Goal: Use online tool/utility

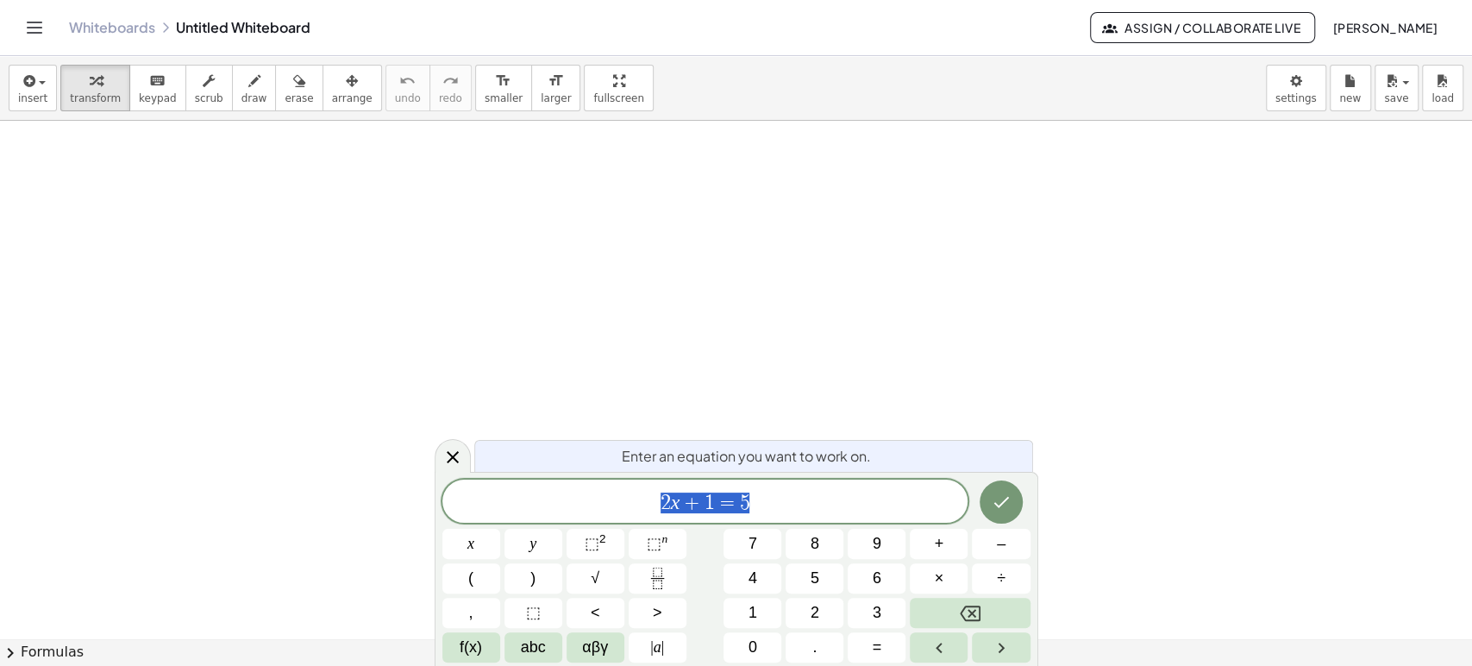
click at [773, 497] on span "2 x + 1 = 5" at bounding box center [705, 503] width 526 height 24
click at [724, 500] on span "​" at bounding box center [705, 503] width 526 height 24
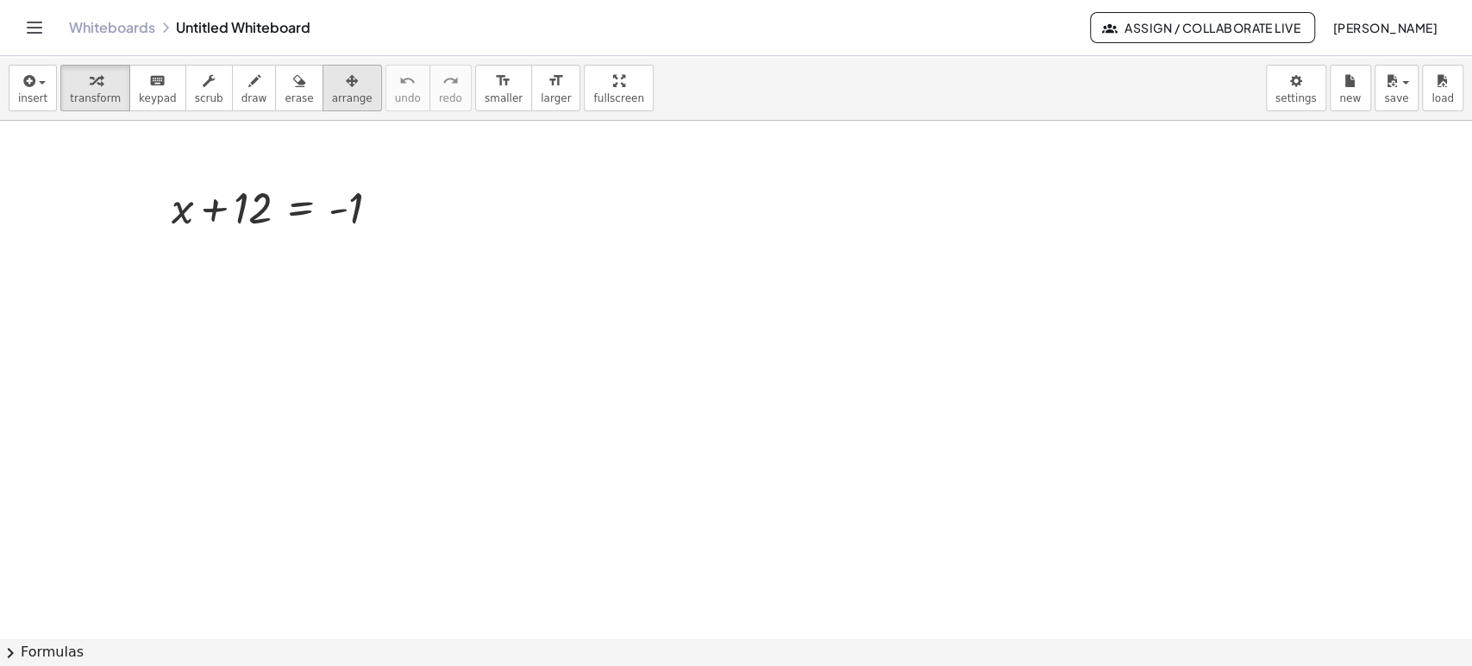
click at [346, 81] on icon "button" at bounding box center [352, 81] width 12 height 21
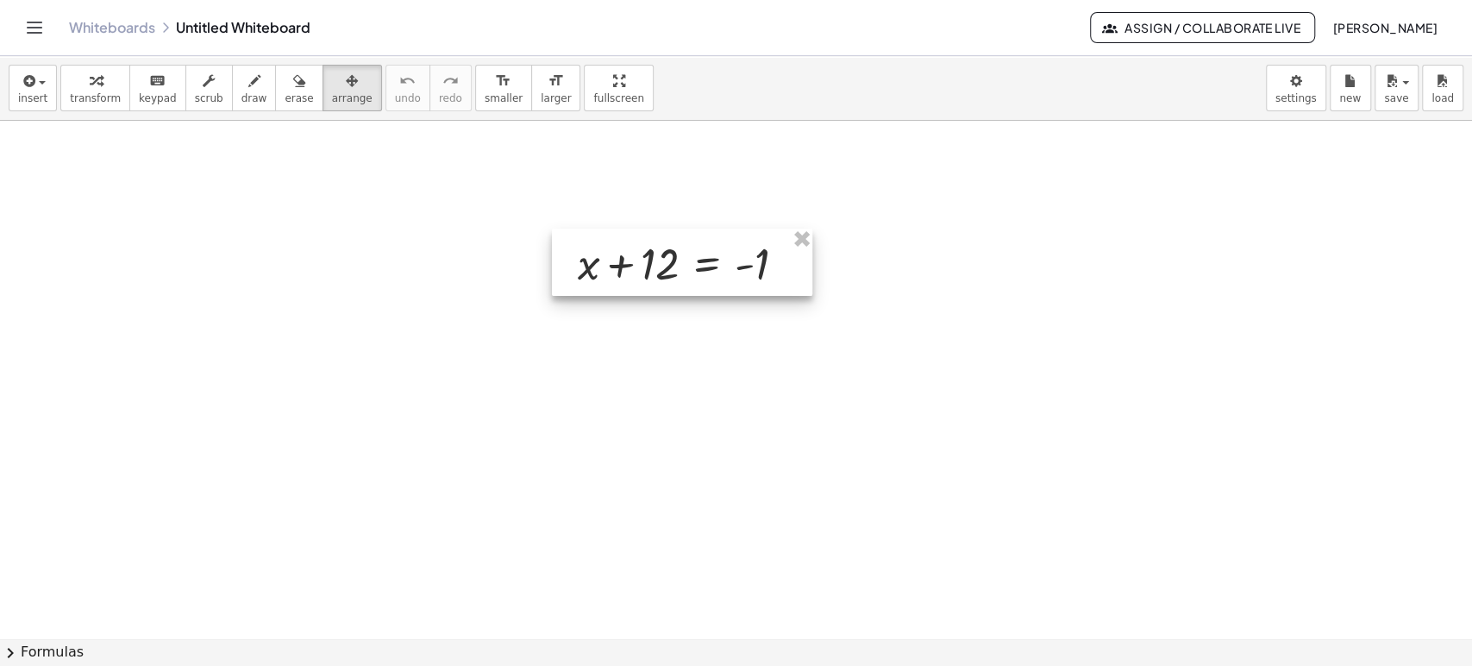
drag, startPoint x: 362, startPoint y: 230, endPoint x: 590, endPoint y: 291, distance: 235.7
click at [590, 291] on div at bounding box center [682, 261] width 260 height 67
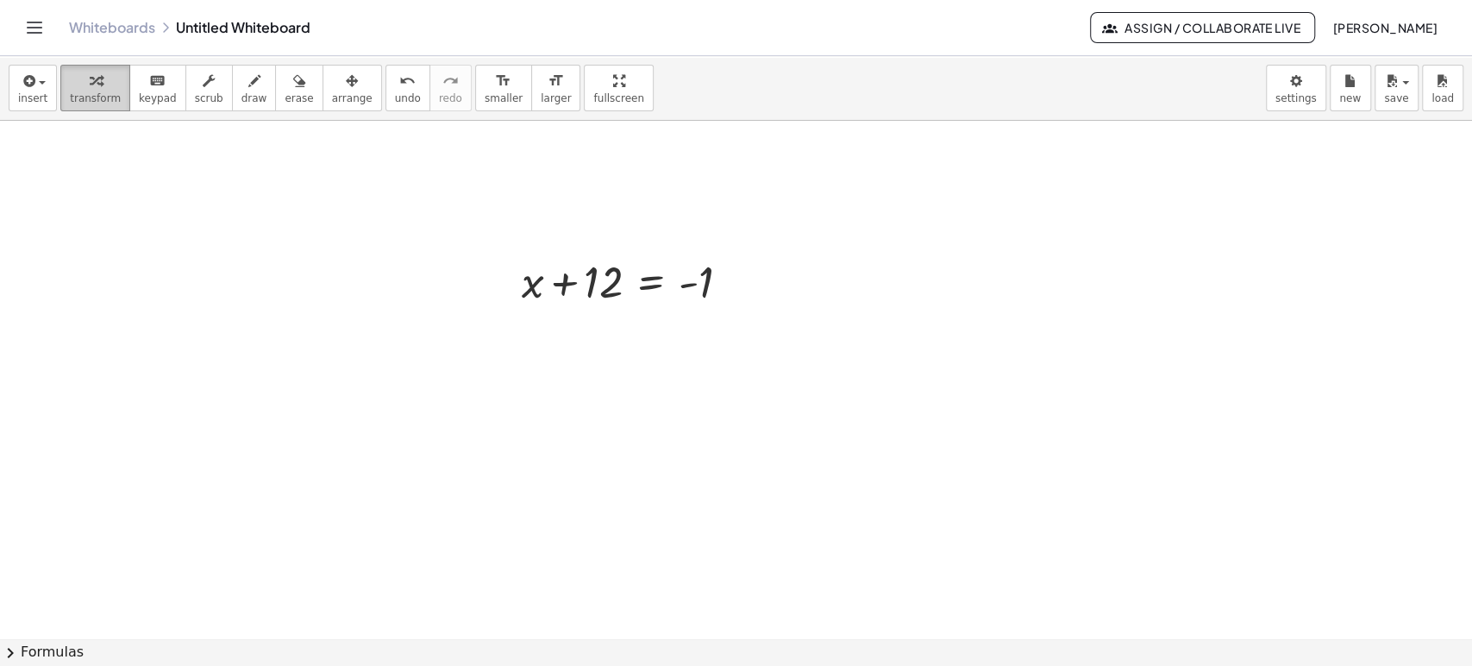
click at [70, 78] on div "button" at bounding box center [95, 80] width 51 height 21
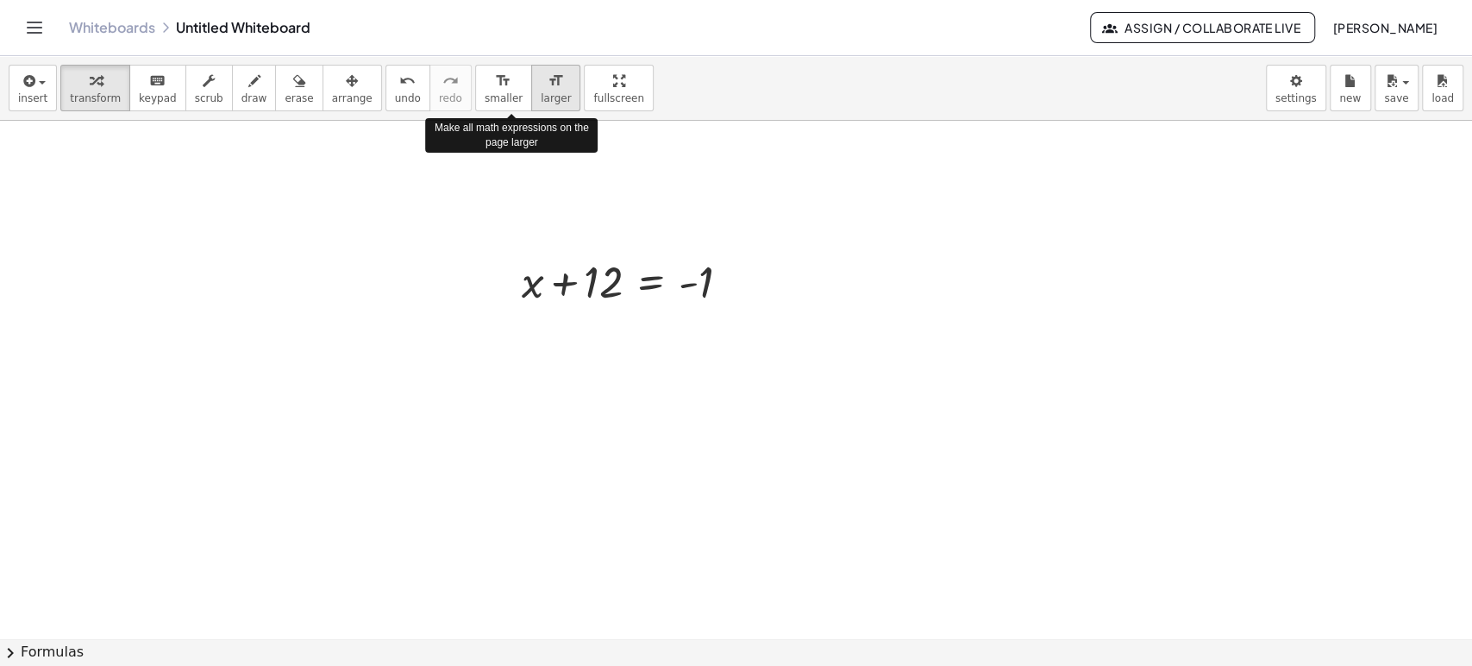
click at [547, 87] on icon "format_size" at bounding box center [555, 81] width 16 height 21
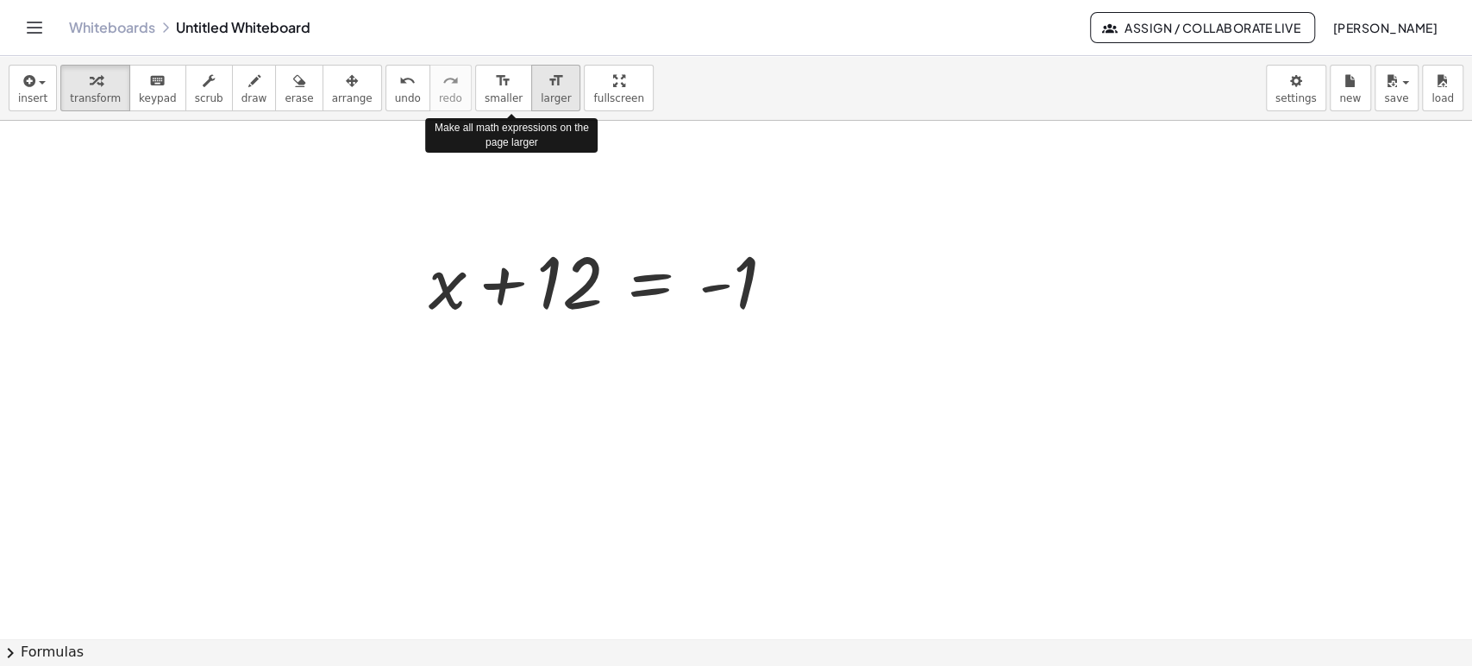
click at [547, 87] on icon "format_size" at bounding box center [555, 81] width 16 height 21
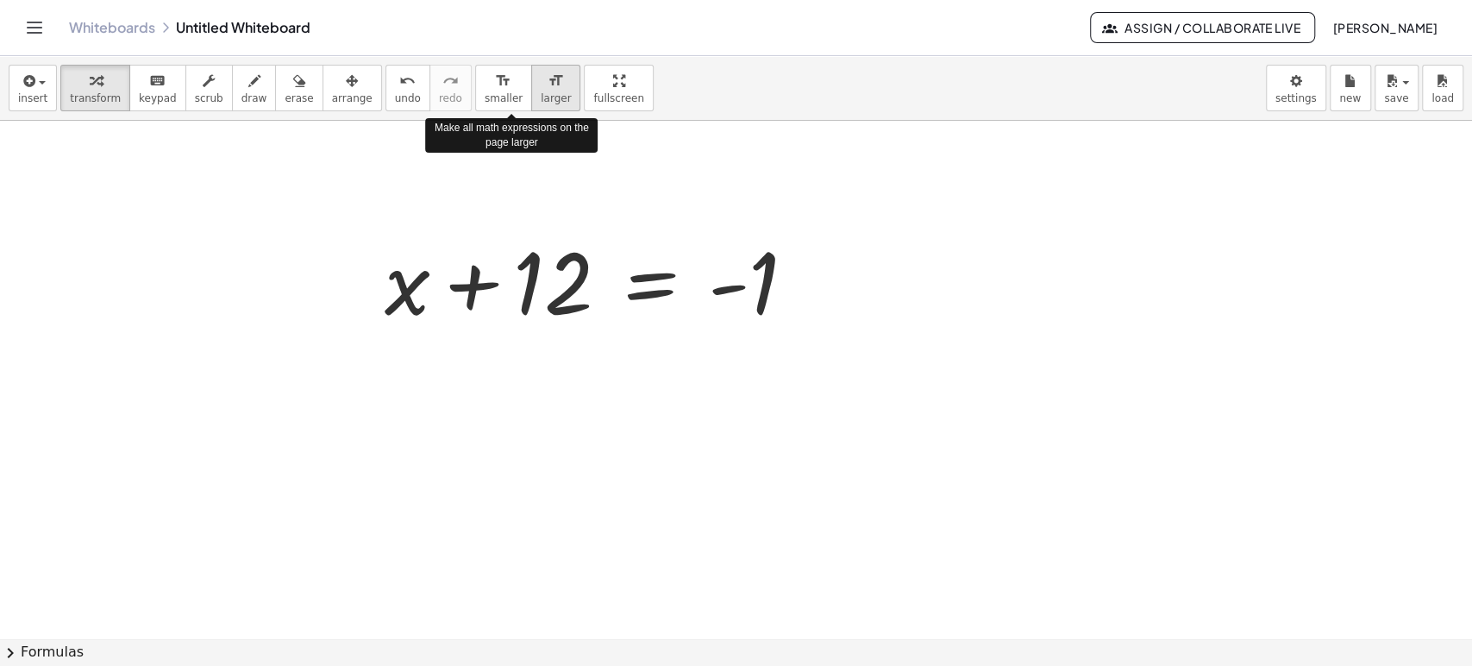
click at [547, 87] on icon "format_size" at bounding box center [555, 81] width 16 height 21
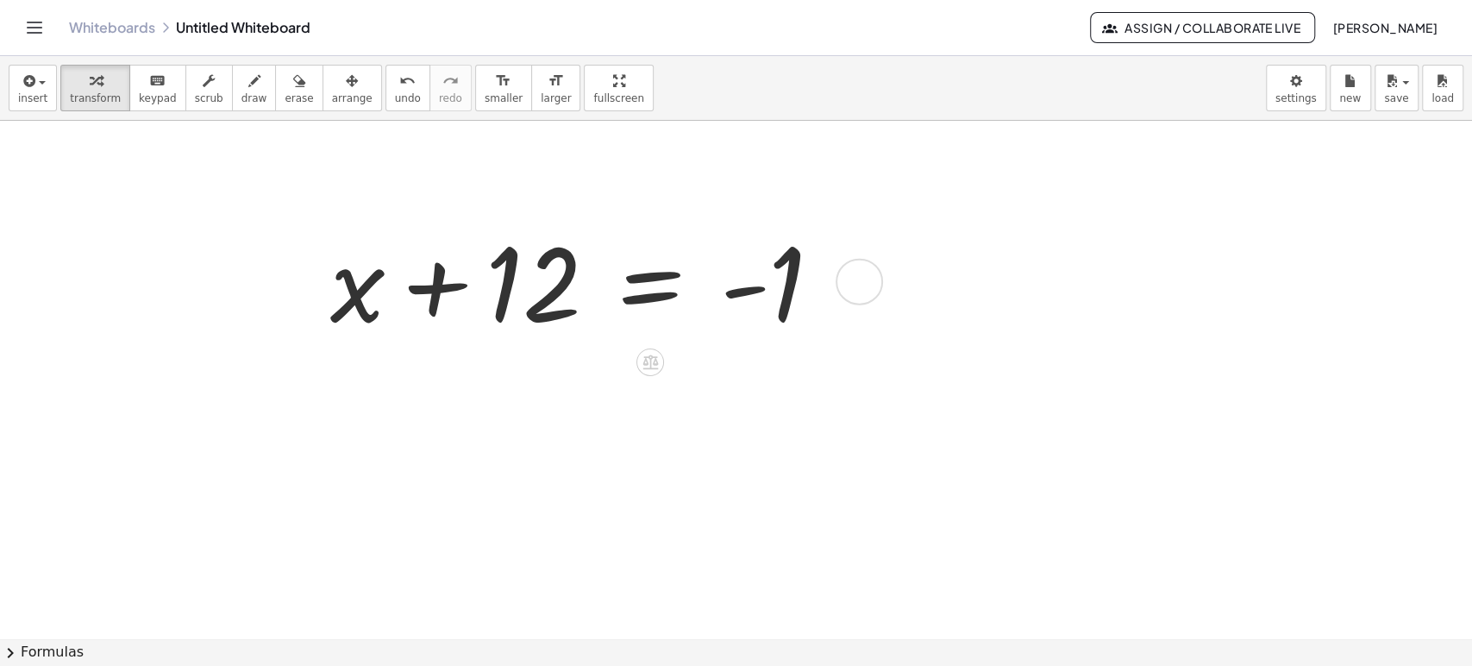
click at [662, 270] on div at bounding box center [583, 280] width 522 height 133
click at [646, 281] on div at bounding box center [583, 280] width 522 height 133
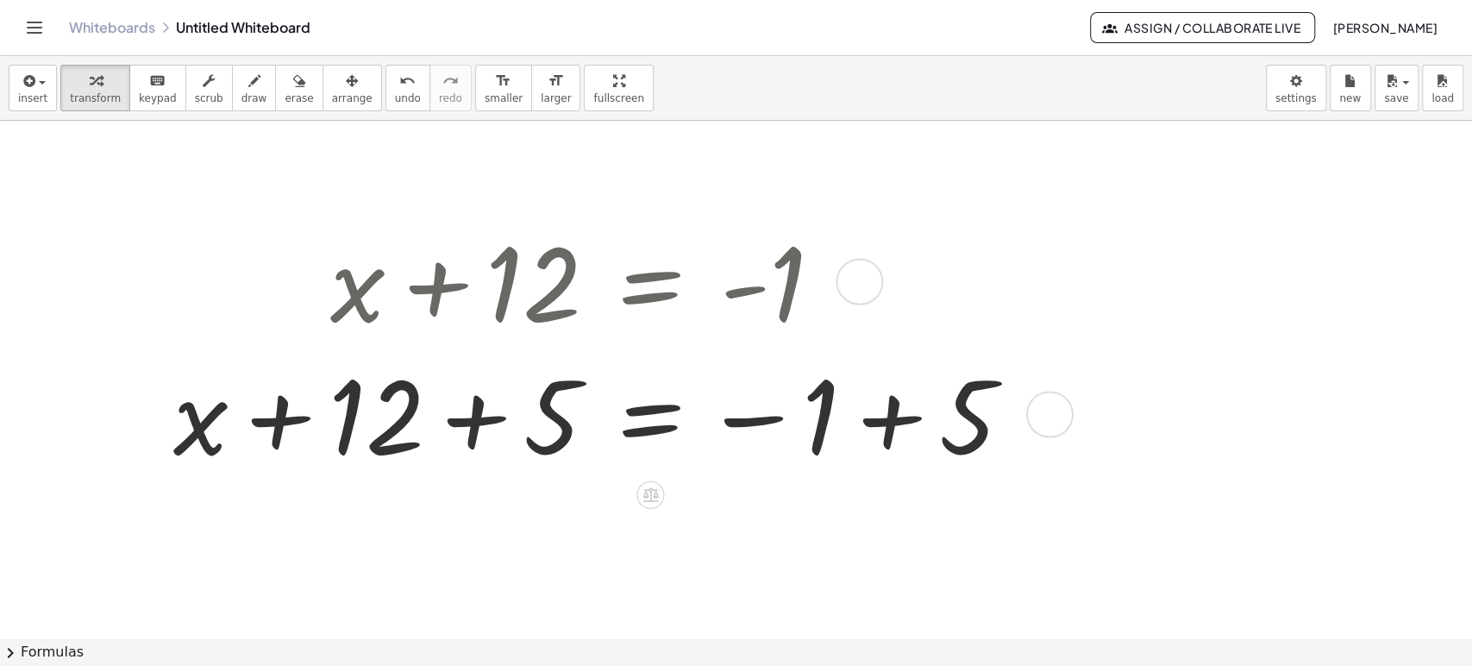
click at [480, 423] on div at bounding box center [600, 413] width 870 height 133
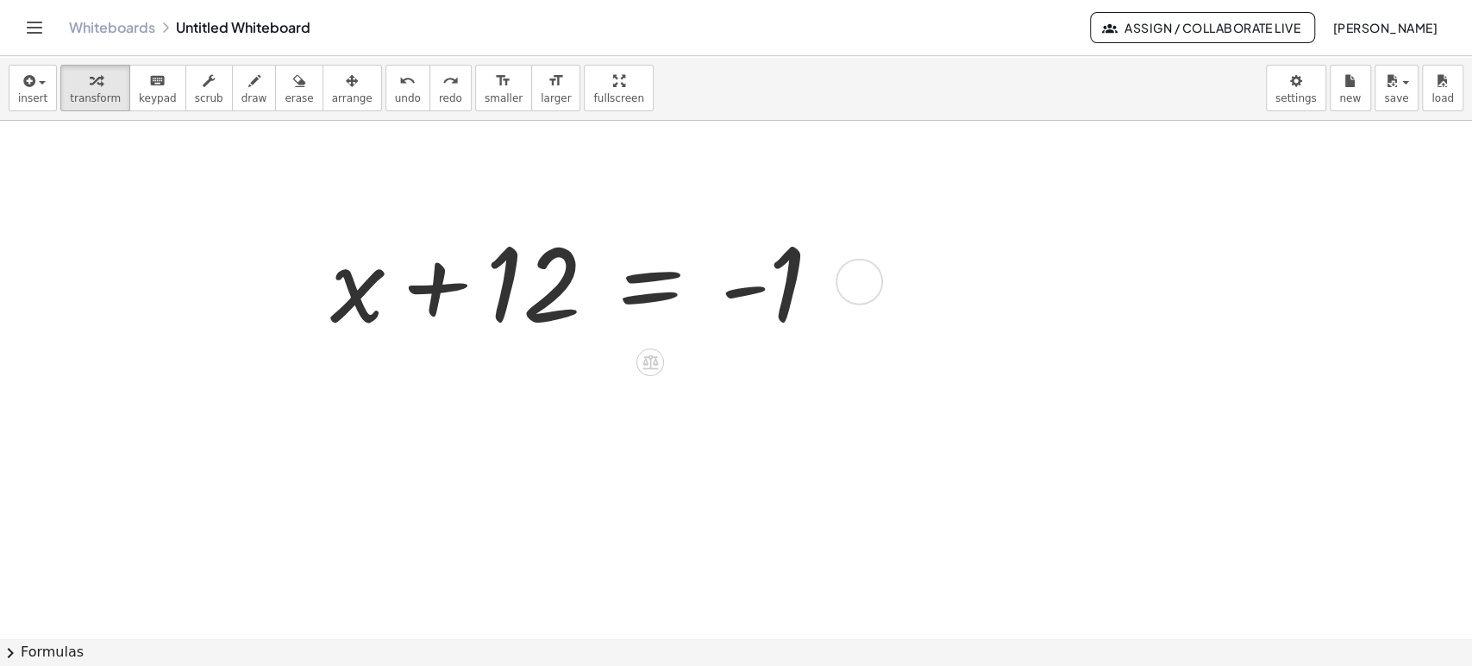
click at [668, 277] on div at bounding box center [583, 280] width 522 height 133
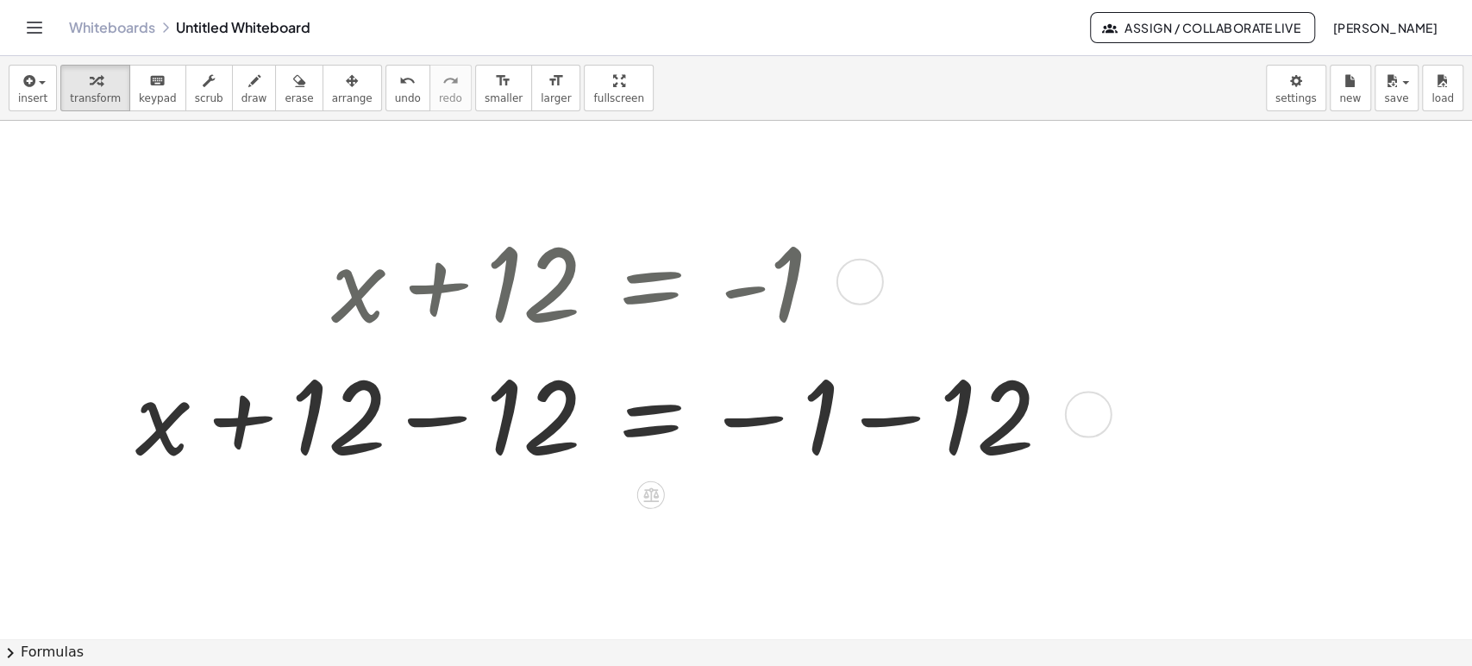
click at [443, 417] on div at bounding box center [600, 413] width 947 height 133
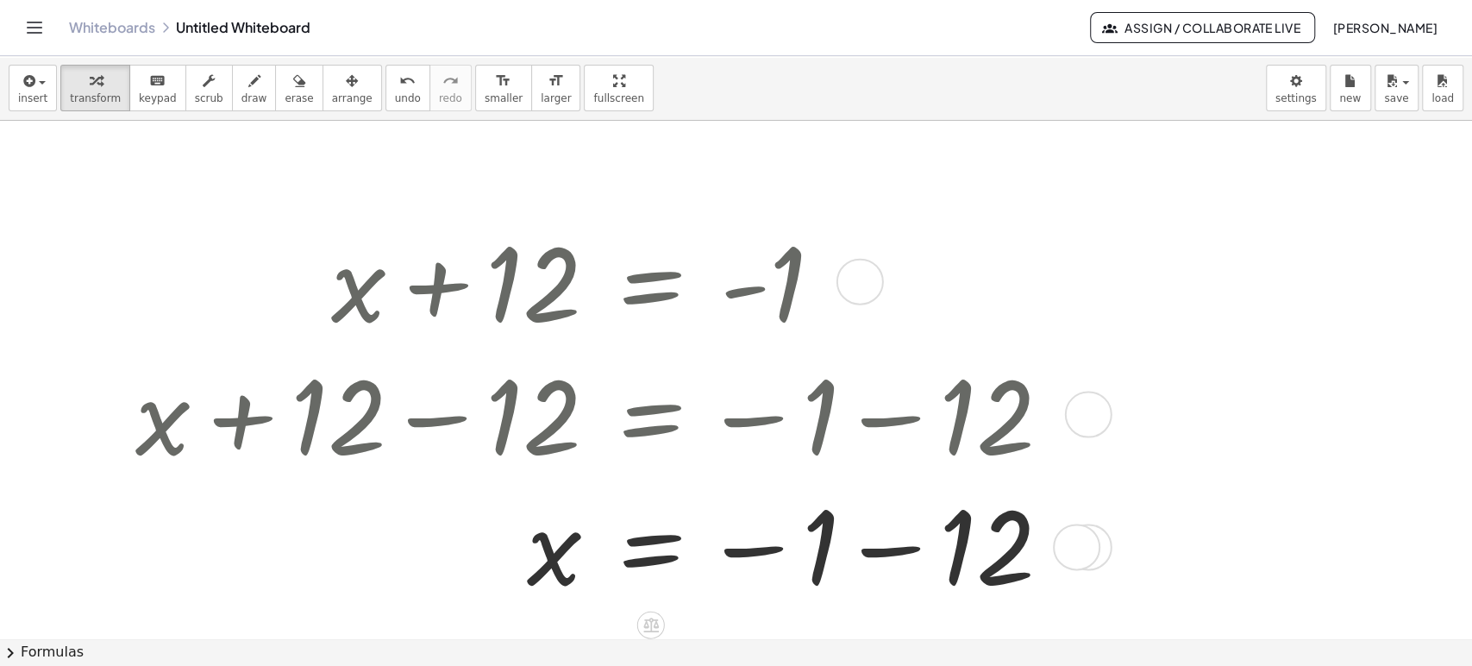
click at [886, 566] on div at bounding box center [600, 546] width 947 height 128
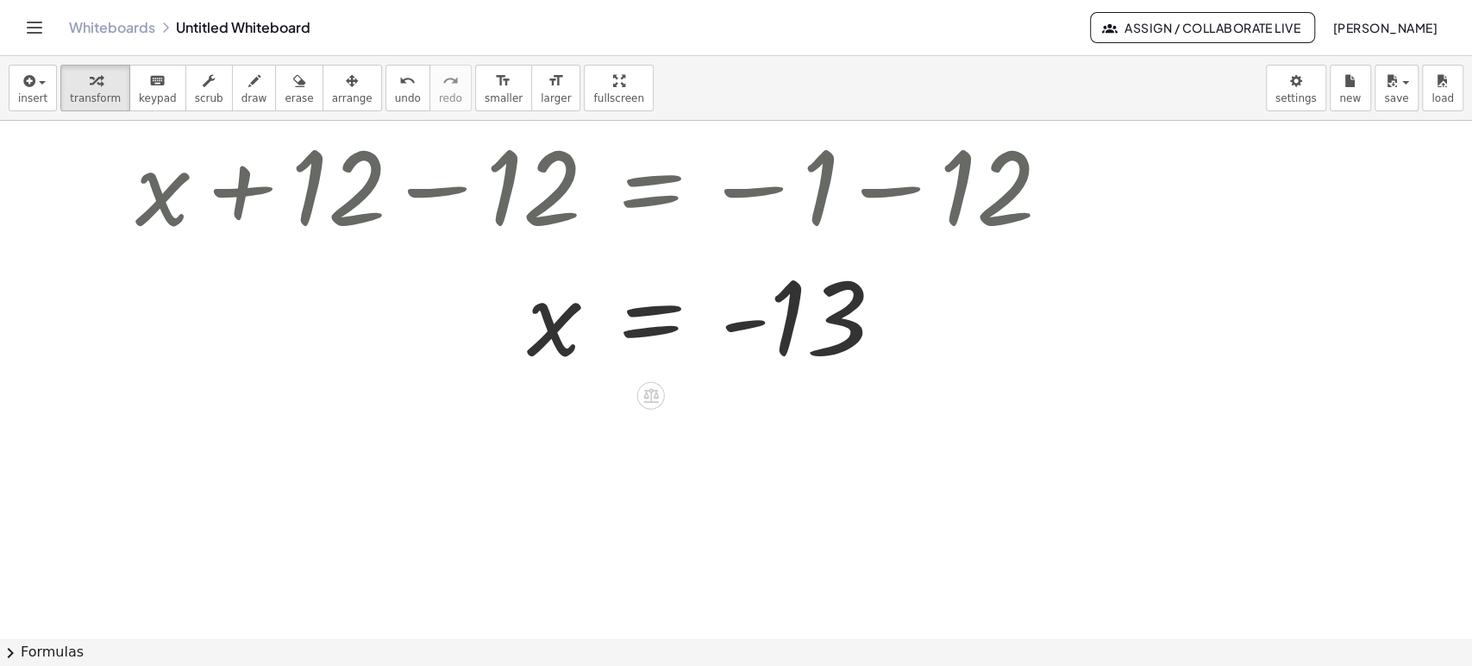
scroll to position [478, 0]
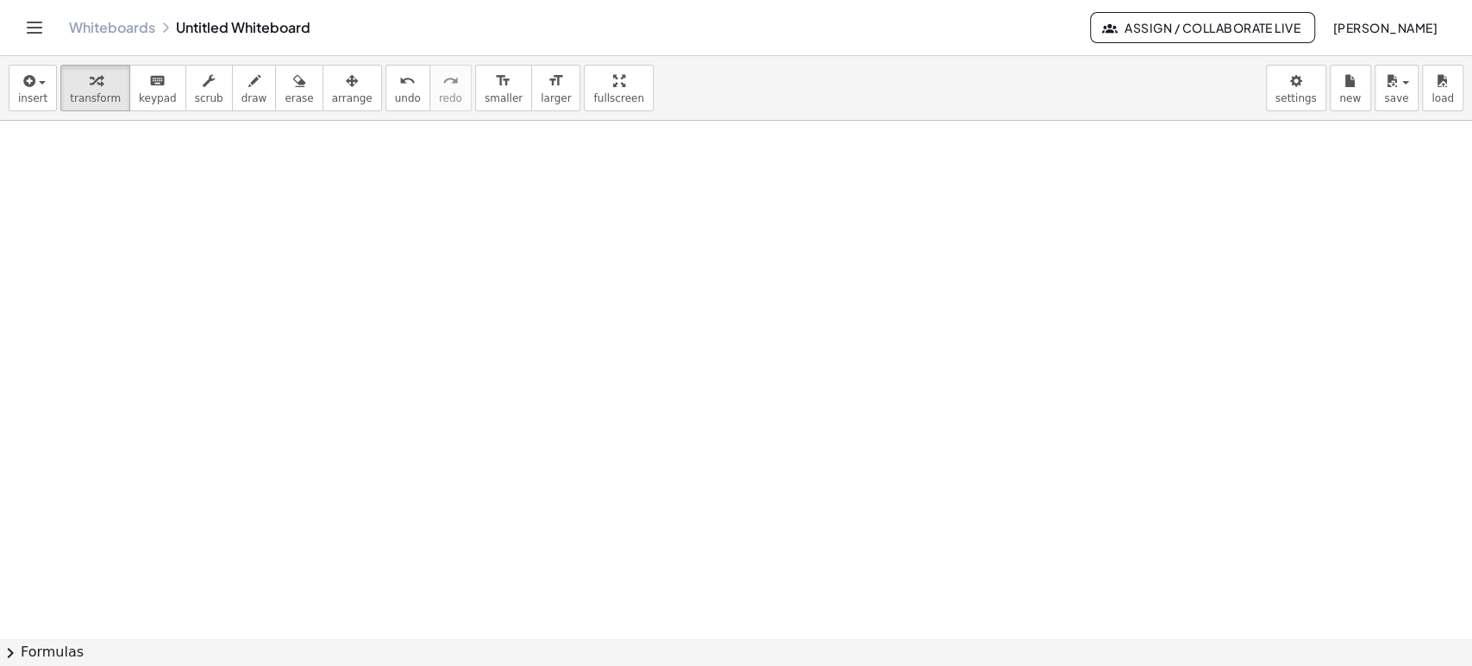
click at [574, 279] on div at bounding box center [736, 215] width 1472 height 1147
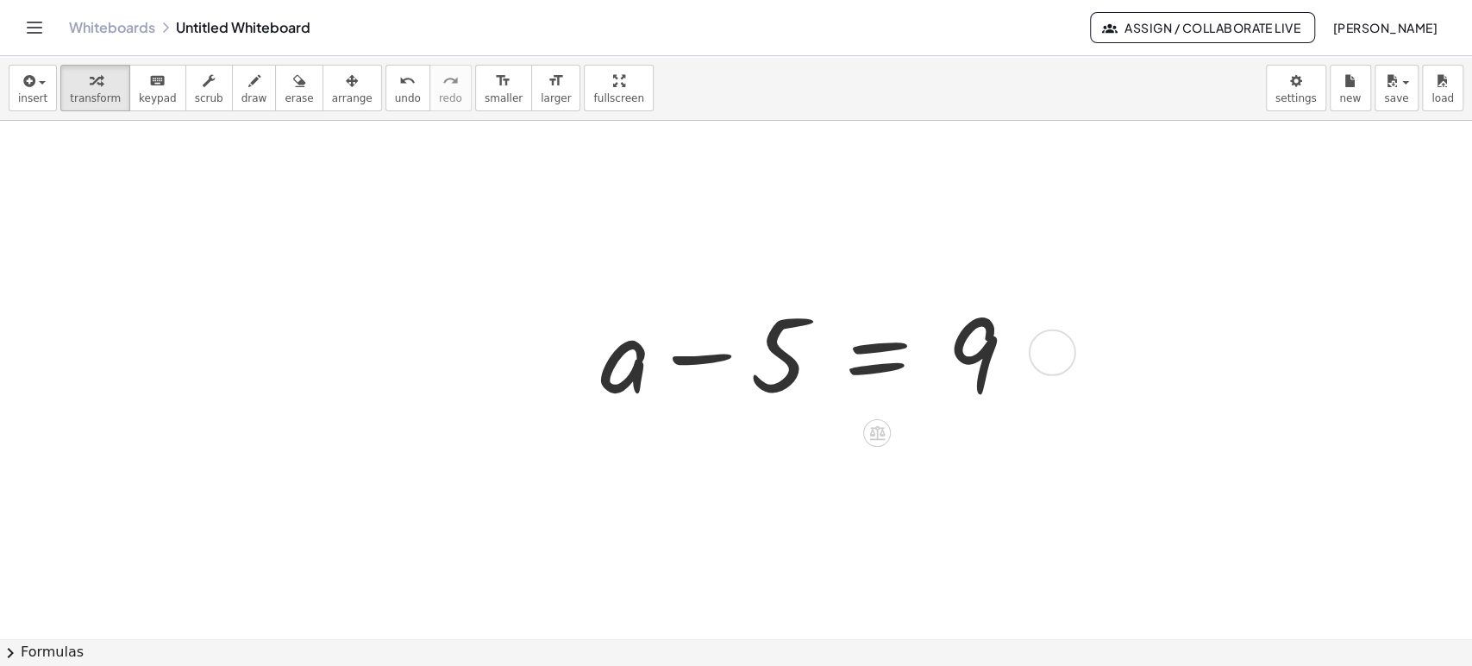
click at [888, 354] on div at bounding box center [814, 350] width 446 height 133
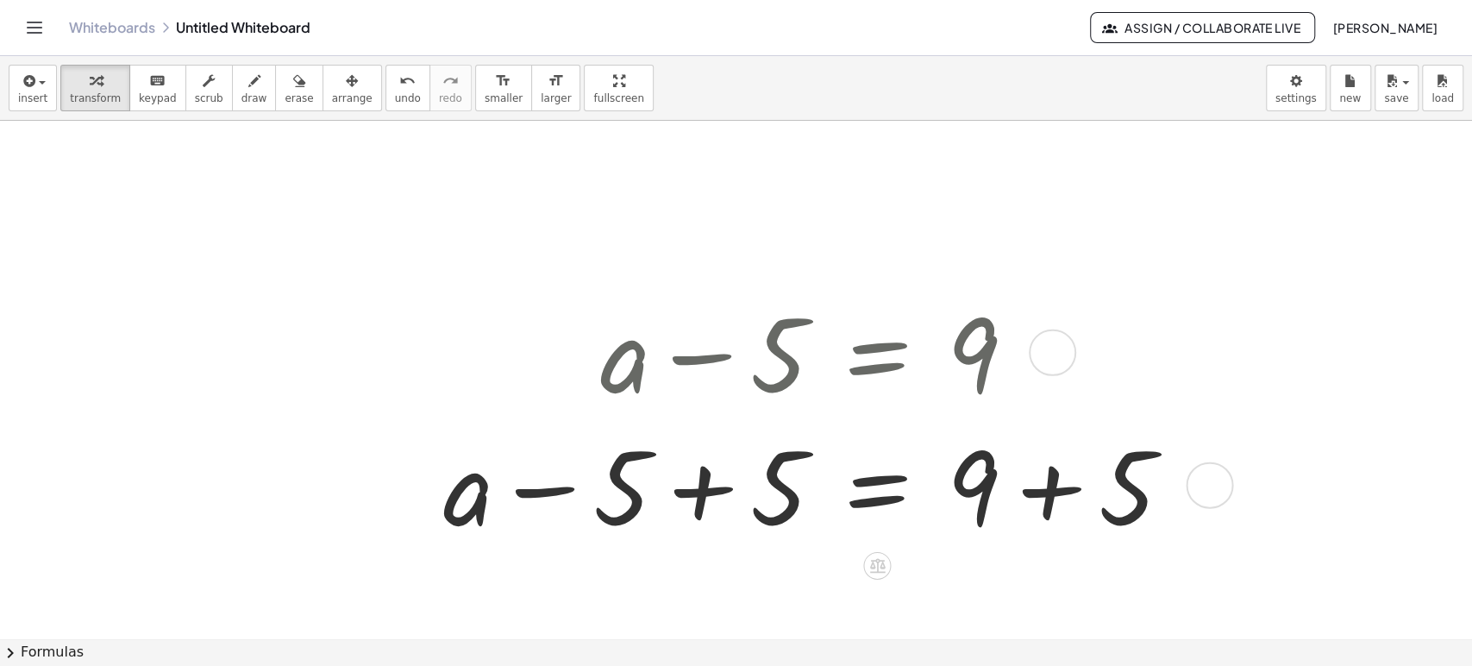
click at [710, 480] on div at bounding box center [814, 483] width 760 height 133
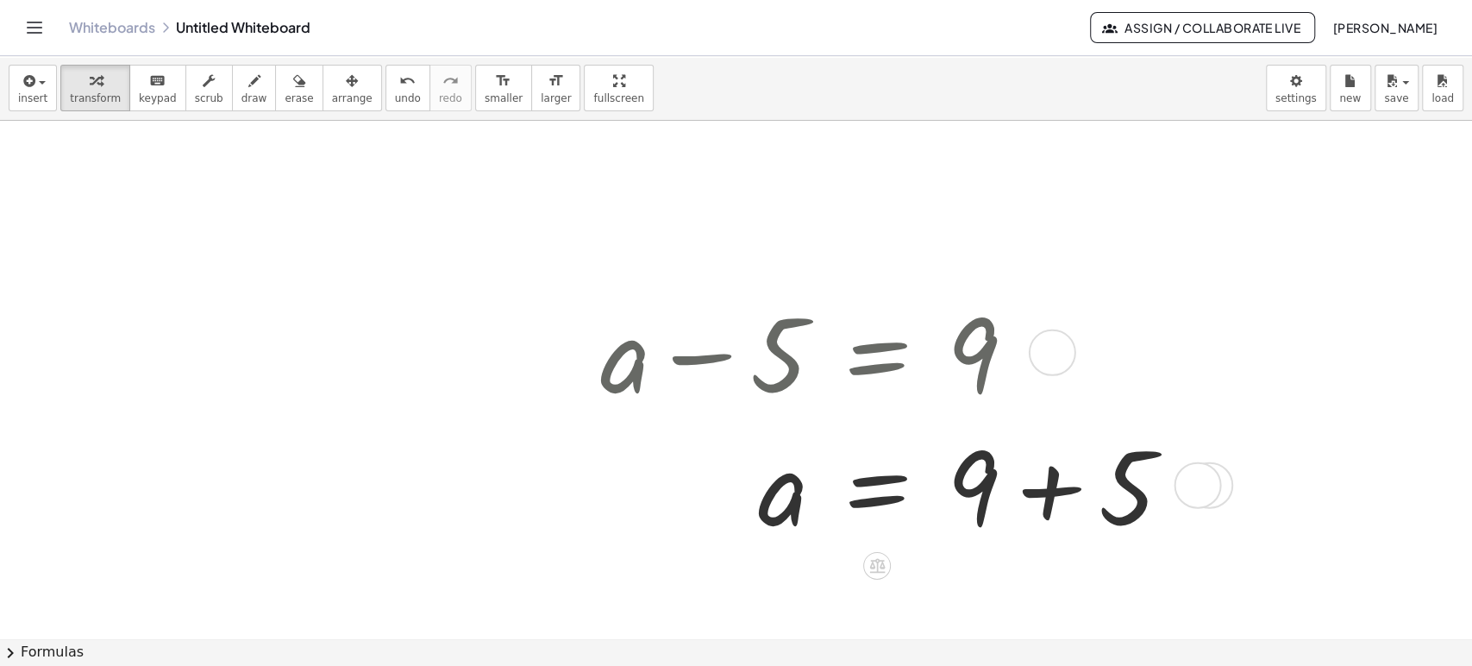
click at [1093, 485] on div at bounding box center [892, 483] width 603 height 133
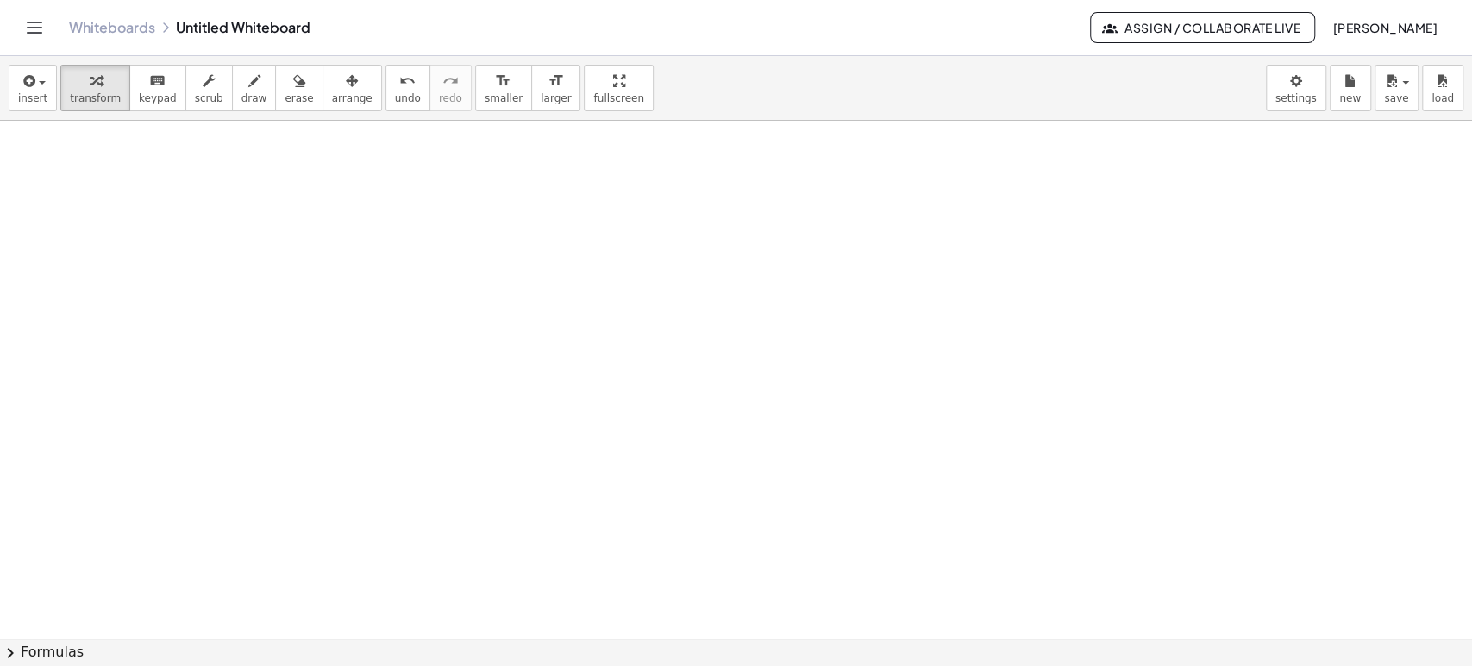
scroll to position [1011, 0]
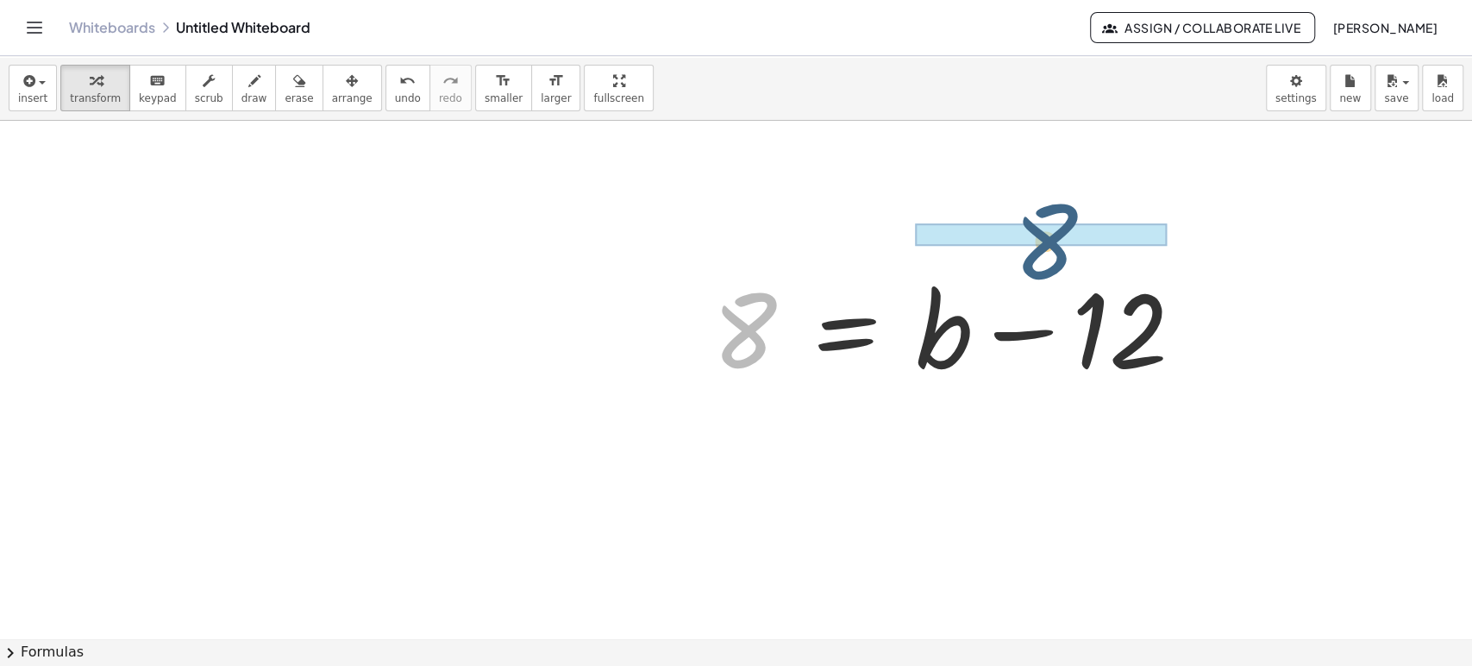
drag, startPoint x: 731, startPoint y: 328, endPoint x: 1047, endPoint y: 226, distance: 332.6
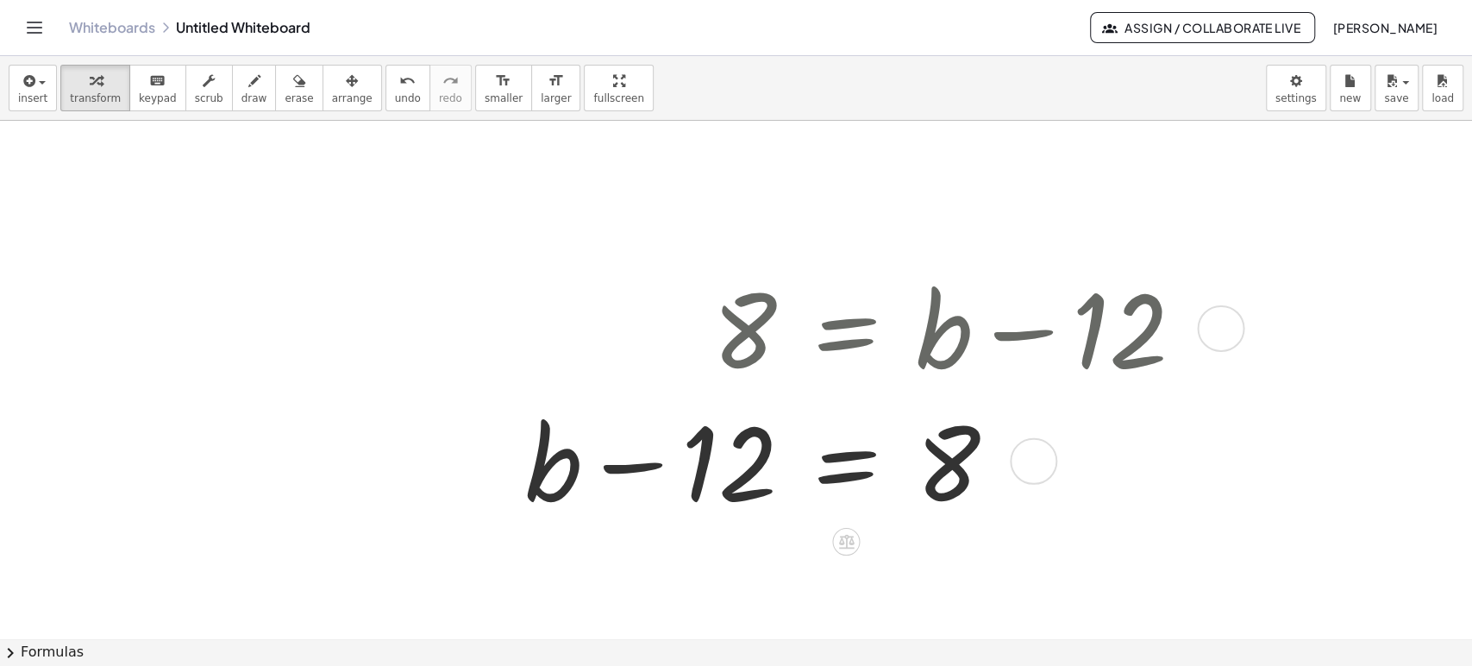
click at [851, 468] on div at bounding box center [861, 459] width 690 height 133
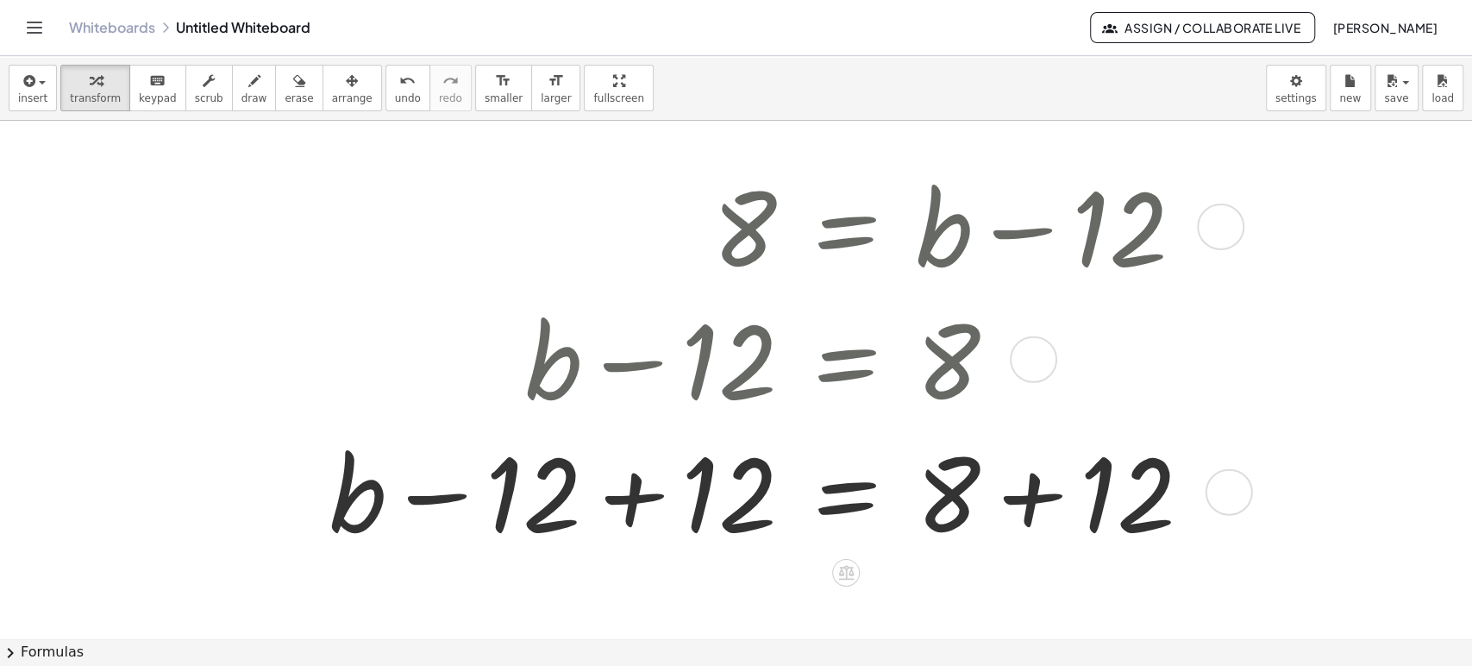
scroll to position [1107, 0]
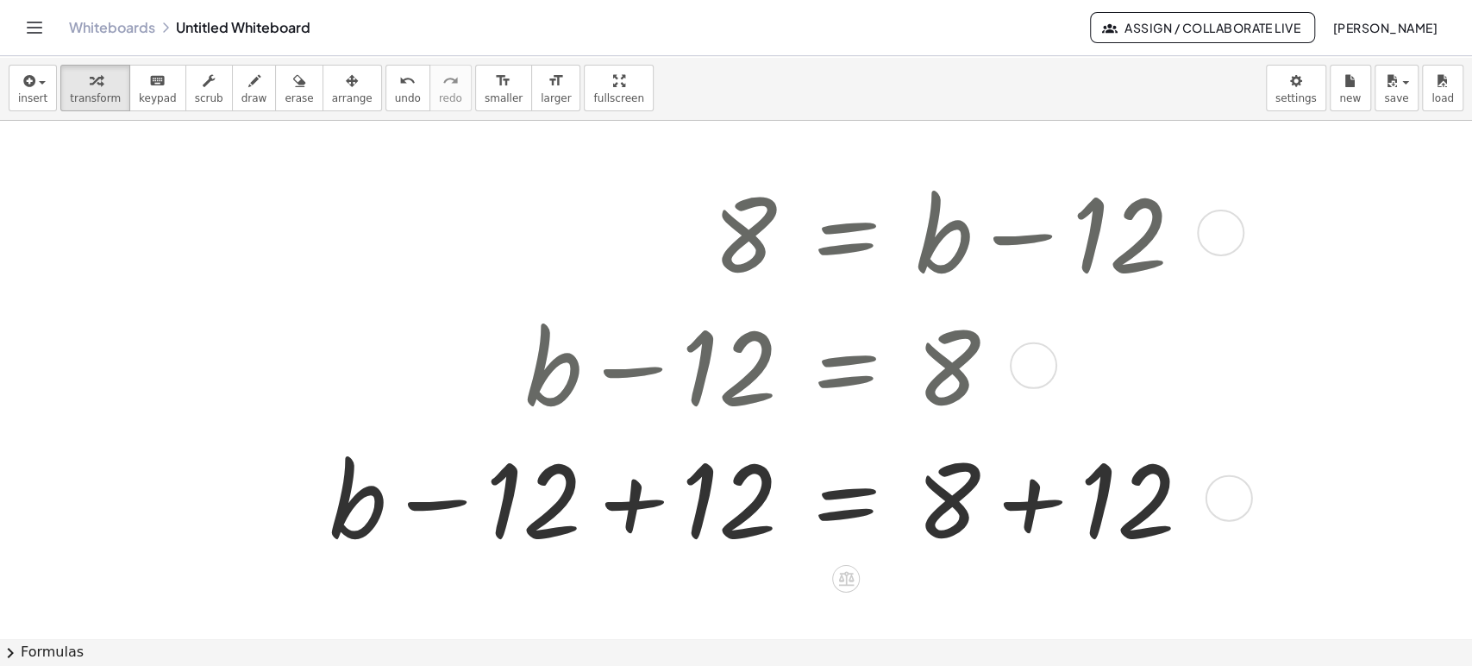
click at [640, 516] on div at bounding box center [767, 496] width 893 height 133
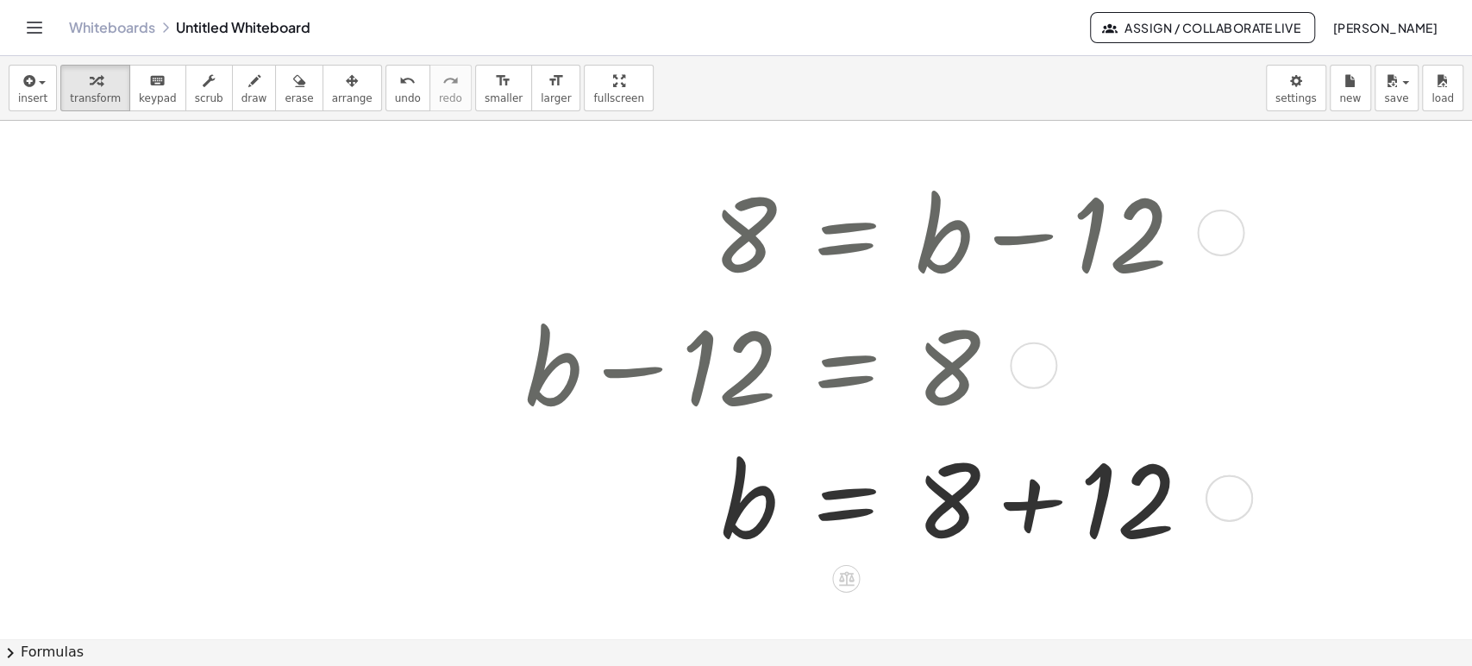
click at [1028, 502] on div at bounding box center [864, 496] width 697 height 133
